Goal: Task Accomplishment & Management: Manage account settings

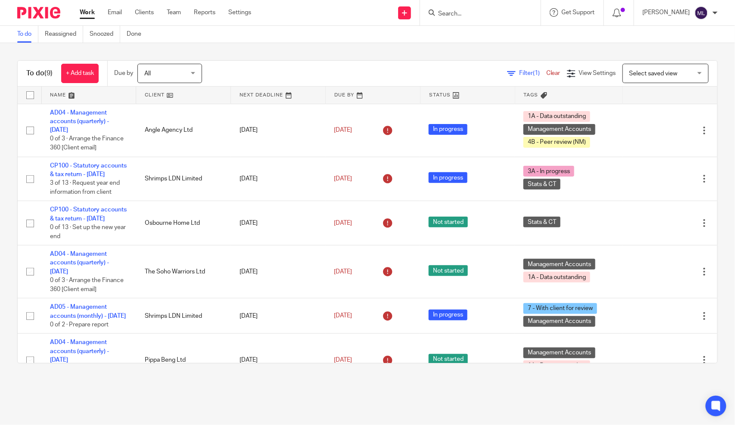
scroll to position [185, 0]
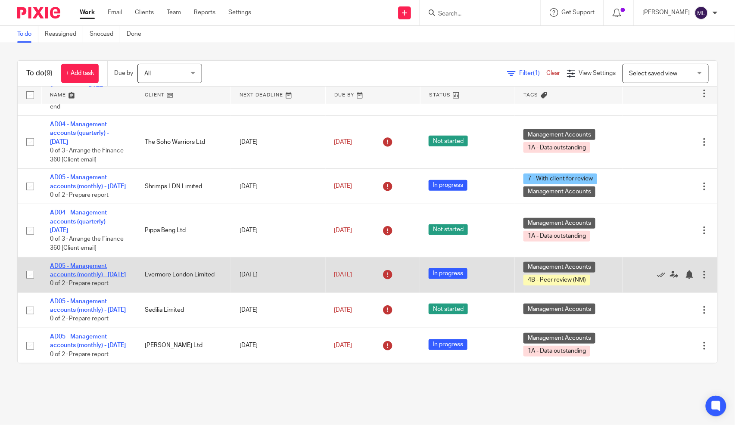
click at [75, 263] on link "AD05 - Management accounts (monthly) - July 31, 2025" at bounding box center [88, 270] width 76 height 15
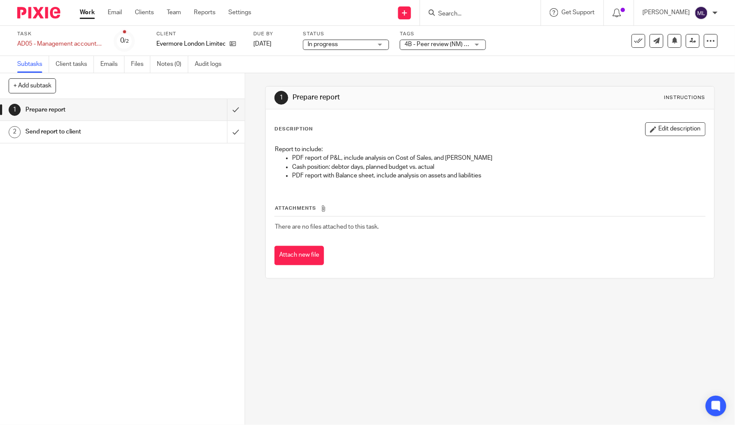
click at [406, 42] on span "4B - Peer review (NM) + 1" at bounding box center [438, 44] width 68 height 6
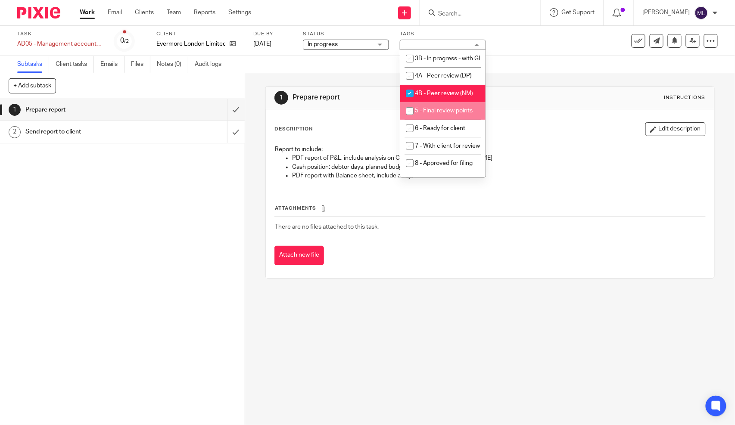
scroll to position [96, 0]
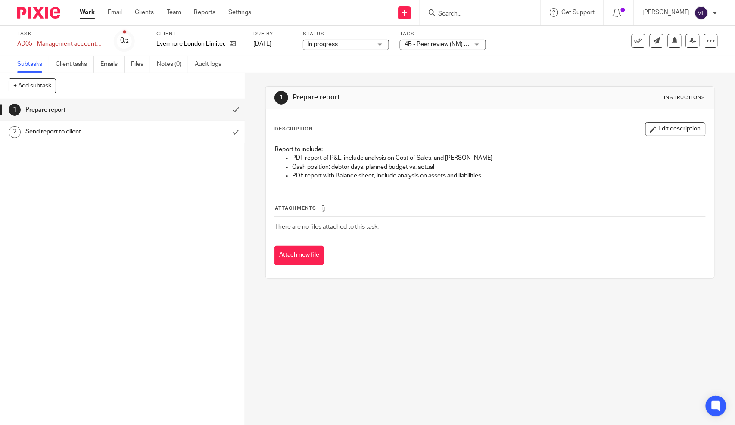
click at [562, 81] on div "1 Prepare report Instructions Description Edit description Report to include: P…" at bounding box center [489, 182] width 449 height 218
click at [689, 41] on icon at bounding box center [692, 40] width 6 height 6
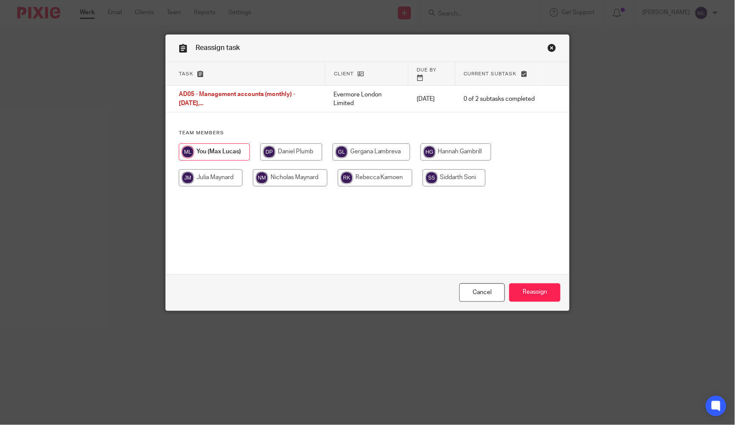
click at [288, 175] on input "radio" at bounding box center [290, 177] width 74 height 17
radio input "true"
click at [514, 283] on input "Reassign" at bounding box center [534, 292] width 51 height 19
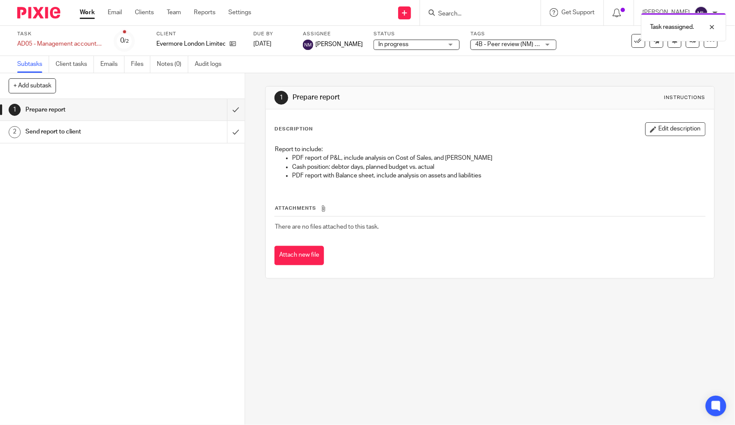
click at [94, 12] on link "Work" at bounding box center [87, 12] width 15 height 9
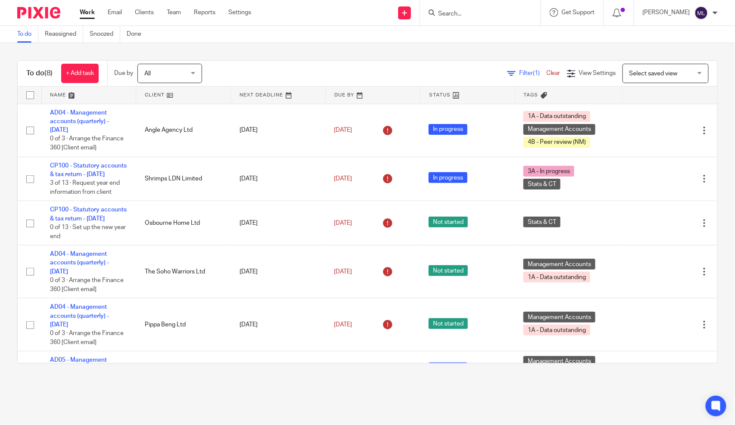
click at [461, 401] on main "To do Reassigned Snoozed Done To do (8) + Add task Due by All All [DATE] [DATE]…" at bounding box center [367, 212] width 735 height 425
